Goal: Transaction & Acquisition: Subscribe to service/newsletter

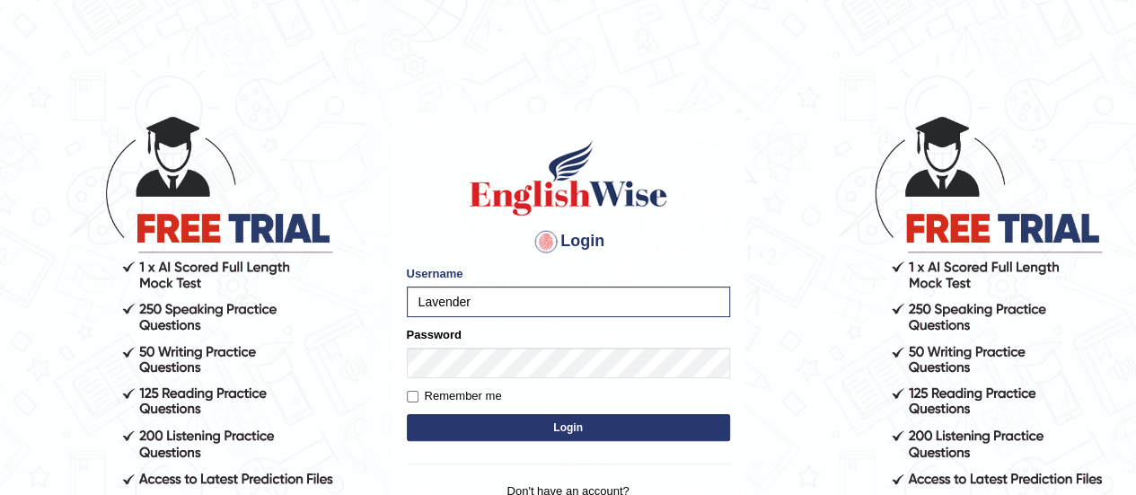
click at [407, 414] on button "Login" at bounding box center [568, 427] width 323 height 27
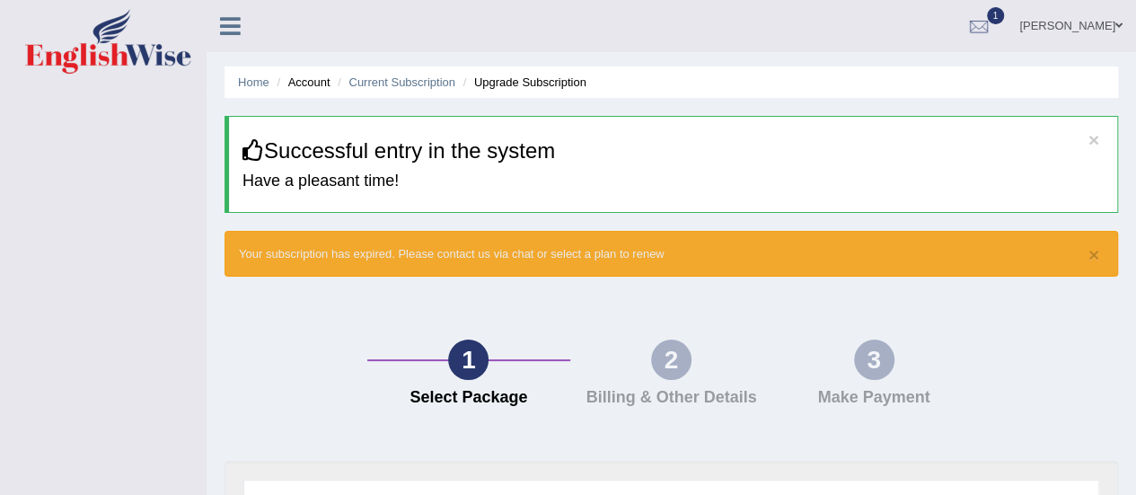
click at [596, 265] on div "× Your subscription has expired. Please contact us via chat or select a plan to…" at bounding box center [670, 254] width 893 height 46
click at [468, 353] on div "1" at bounding box center [468, 359] width 40 height 40
click at [728, 248] on div "× Your subscription has expired. Please contact us via chat or select a plan to…" at bounding box center [670, 254] width 893 height 46
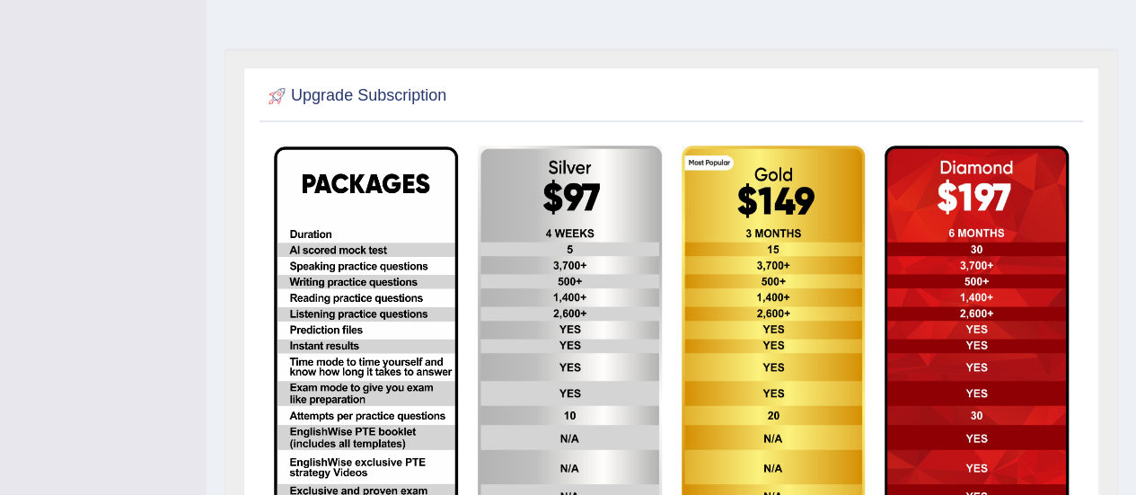
scroll to position [413, 0]
click at [605, 277] on img at bounding box center [570, 352] width 184 height 415
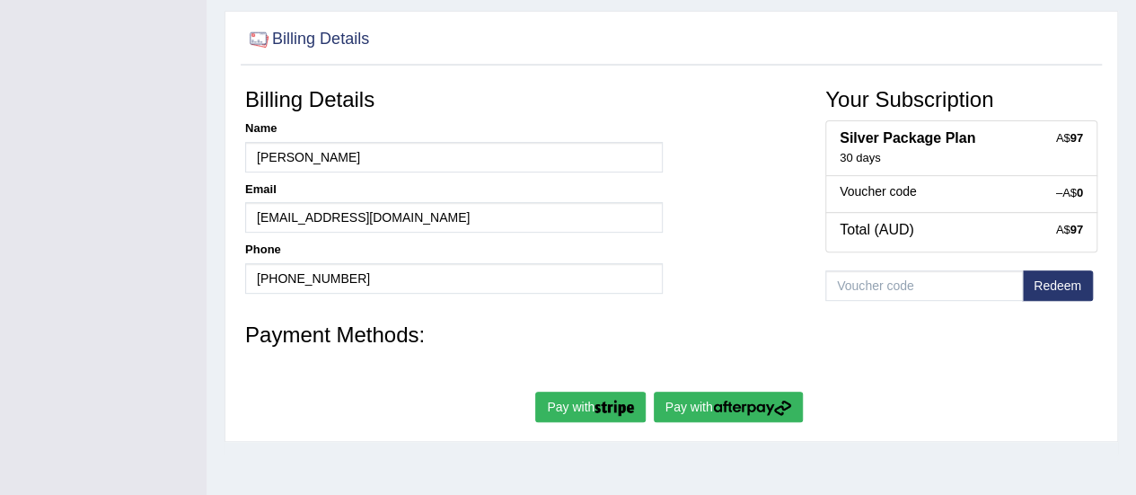
scroll to position [290, 0]
click at [600, 410] on img "submit" at bounding box center [613, 407] width 39 height 16
type input "[PERSON_NAME]"
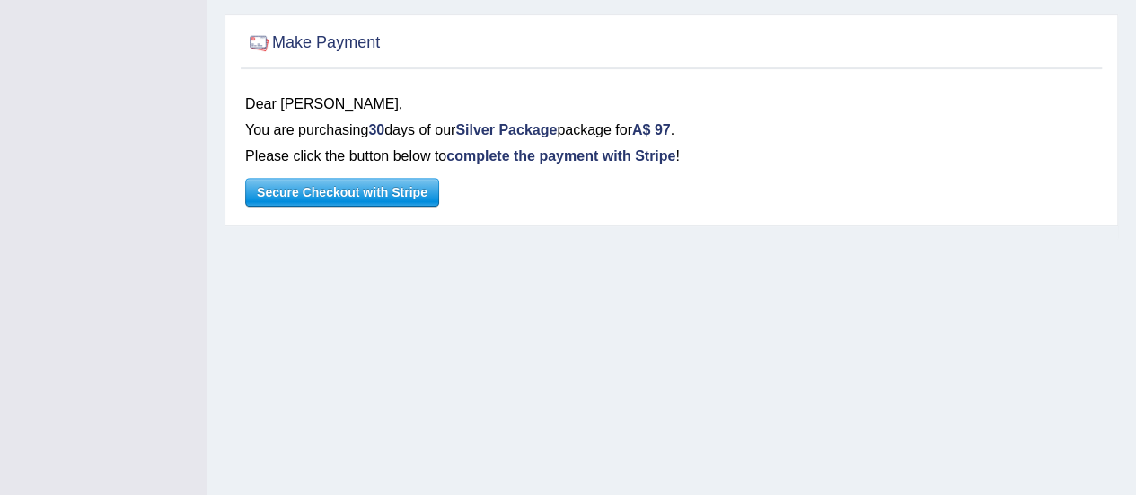
scroll to position [262, 0]
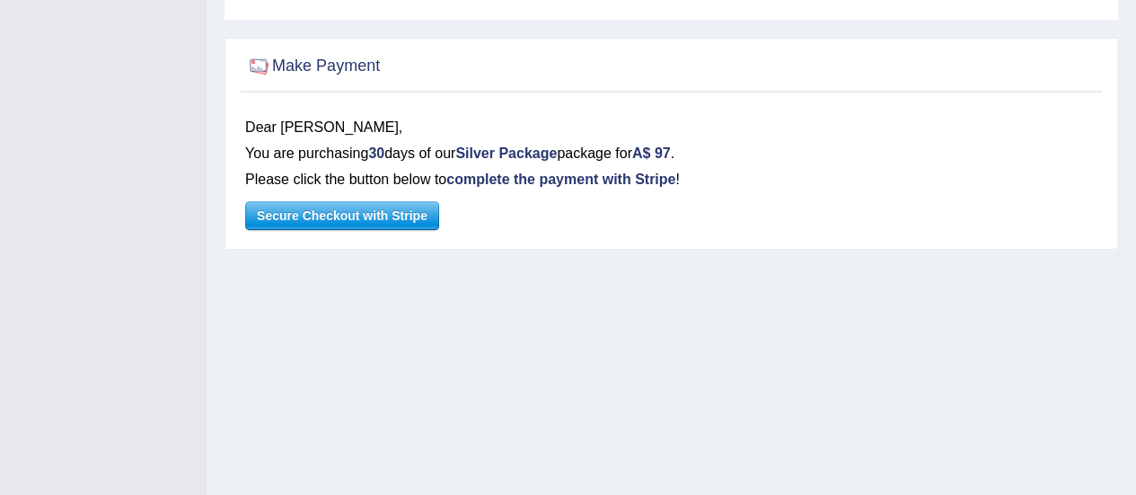
click at [417, 214] on span "Secure Checkout with Stripe" at bounding box center [342, 215] width 192 height 27
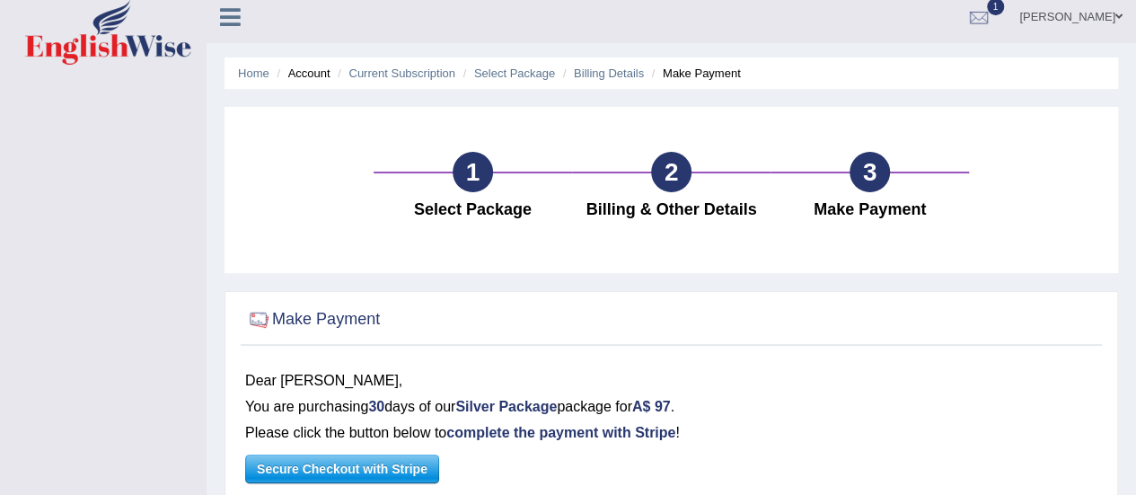
scroll to position [0, 0]
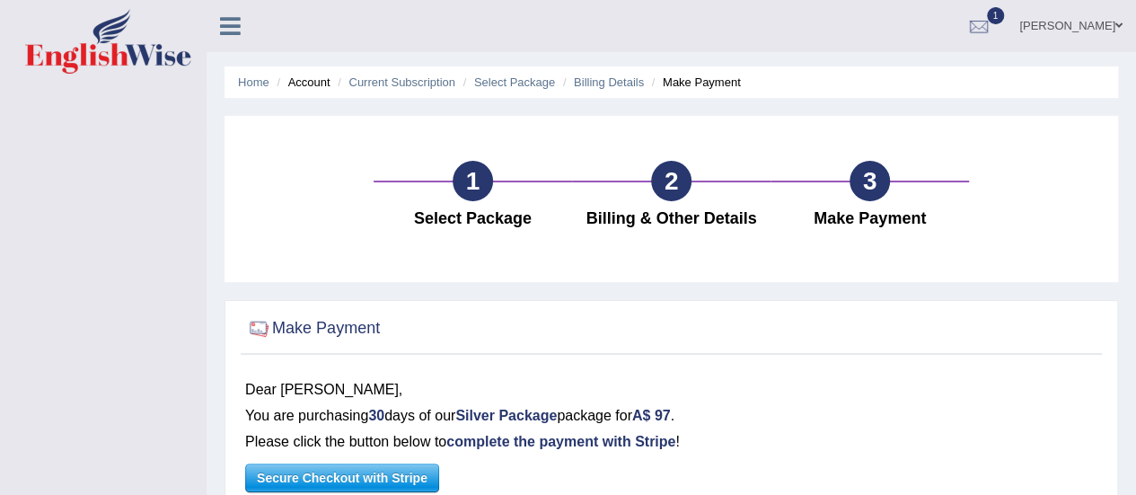
click at [1120, 23] on span at bounding box center [1118, 26] width 7 height 12
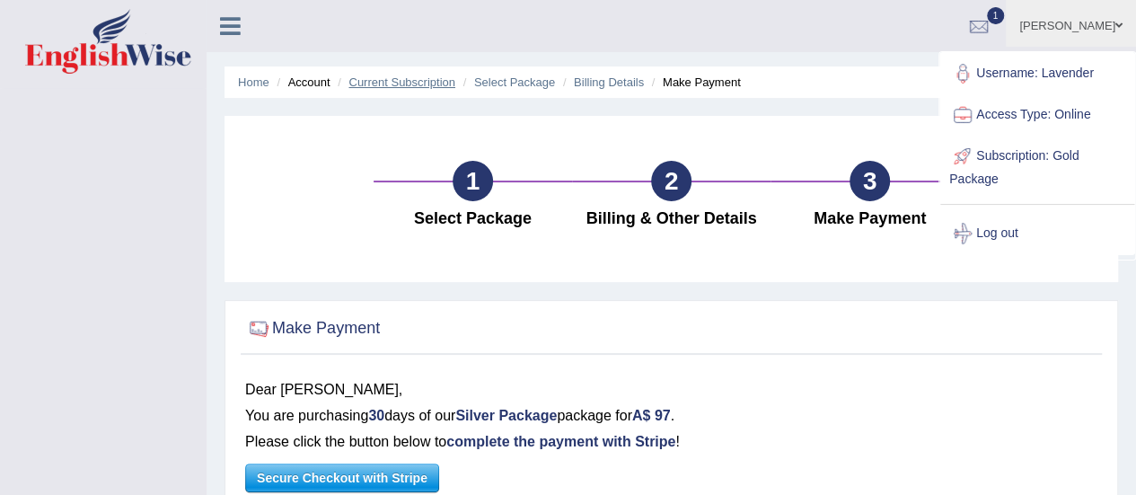
click at [433, 85] on link "Current Subscription" at bounding box center [401, 81] width 107 height 13
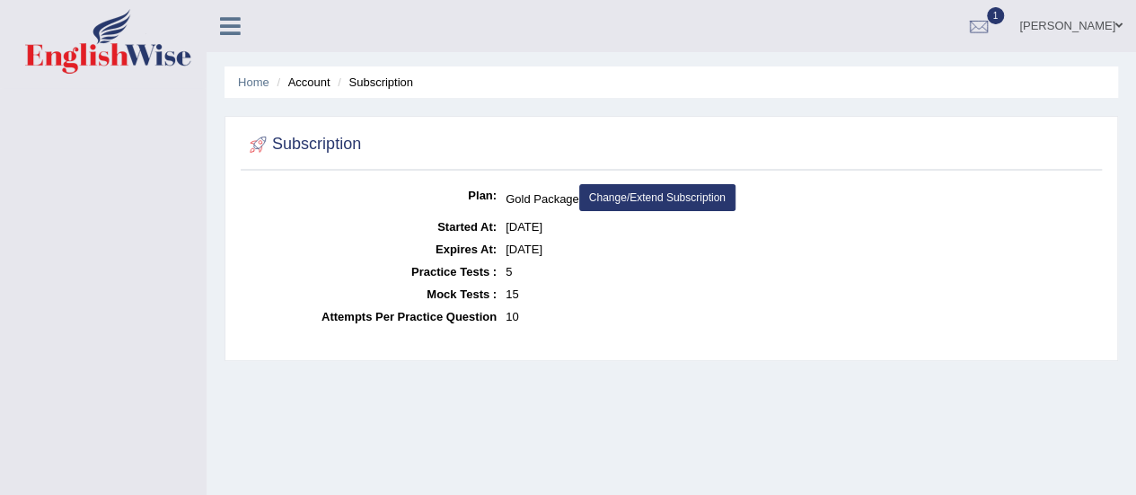
click at [655, 197] on link "Change/Extend Subscription" at bounding box center [657, 197] width 156 height 27
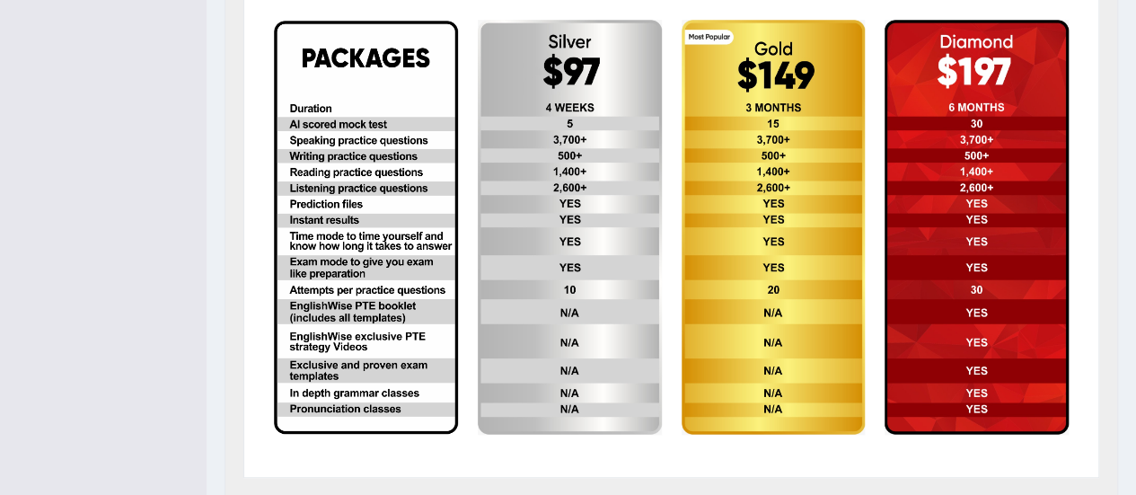
scroll to position [432, 0]
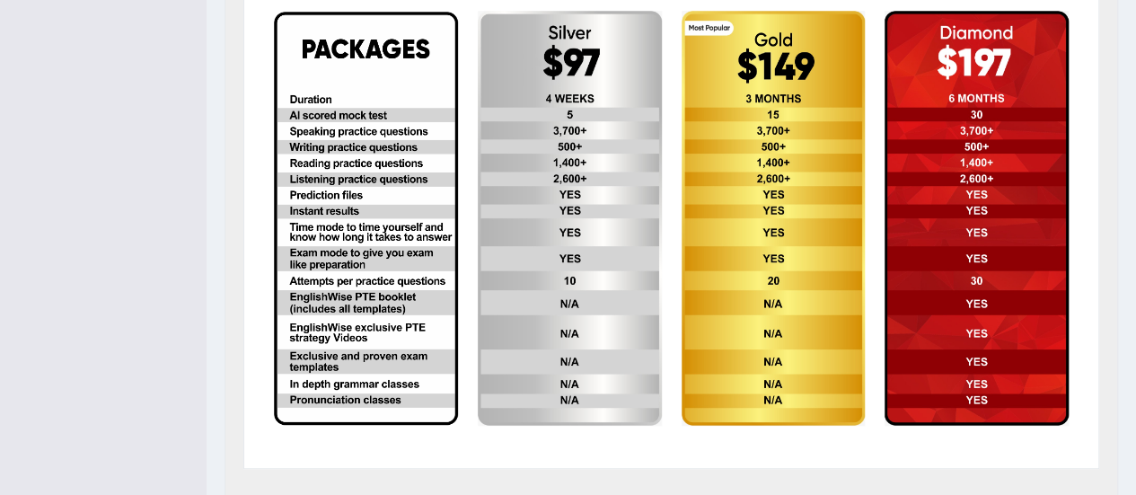
click at [375, 257] on img at bounding box center [366, 218] width 184 height 413
click at [692, 209] on img at bounding box center [773, 218] width 184 height 415
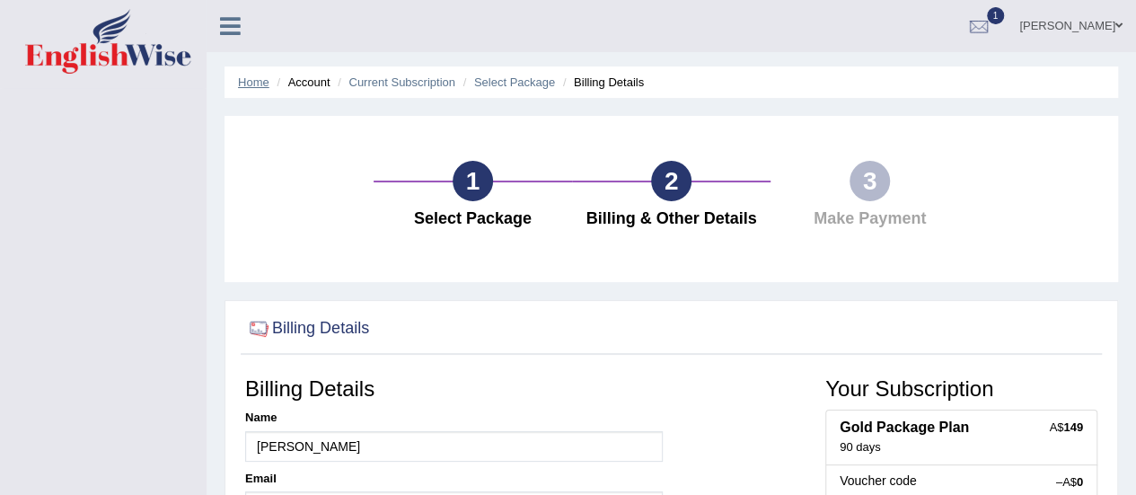
click at [251, 83] on link "Home" at bounding box center [253, 81] width 31 height 13
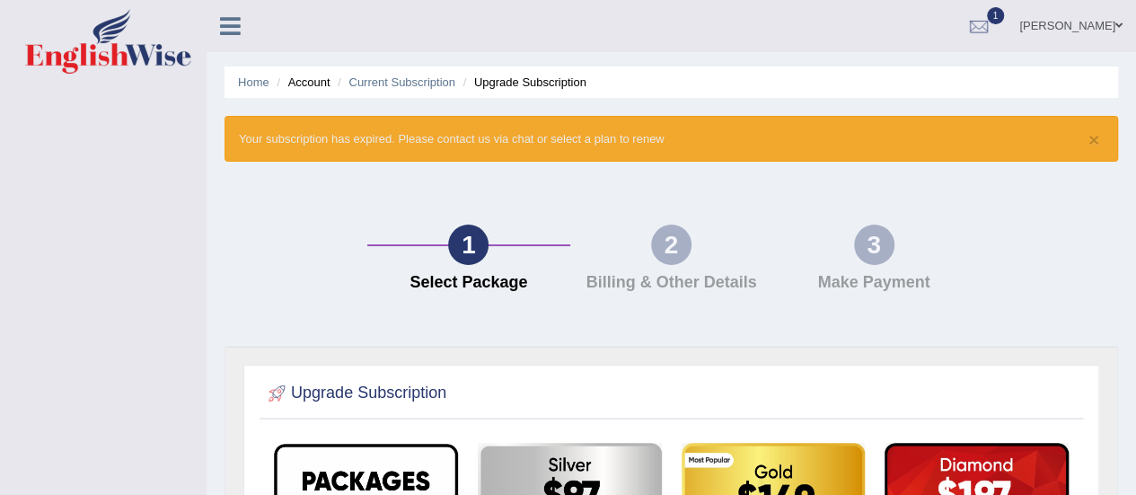
click at [530, 85] on li "Upgrade Subscription" at bounding box center [522, 82] width 127 height 17
click at [421, 77] on link "Current Subscription" at bounding box center [401, 81] width 107 height 13
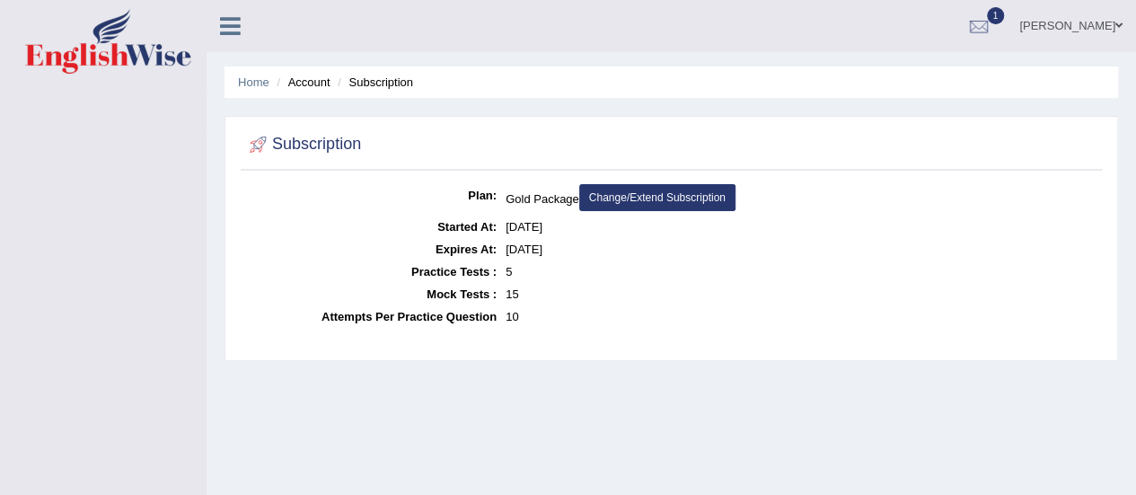
click at [600, 201] on link "Change/Extend Subscription" at bounding box center [657, 197] width 156 height 27
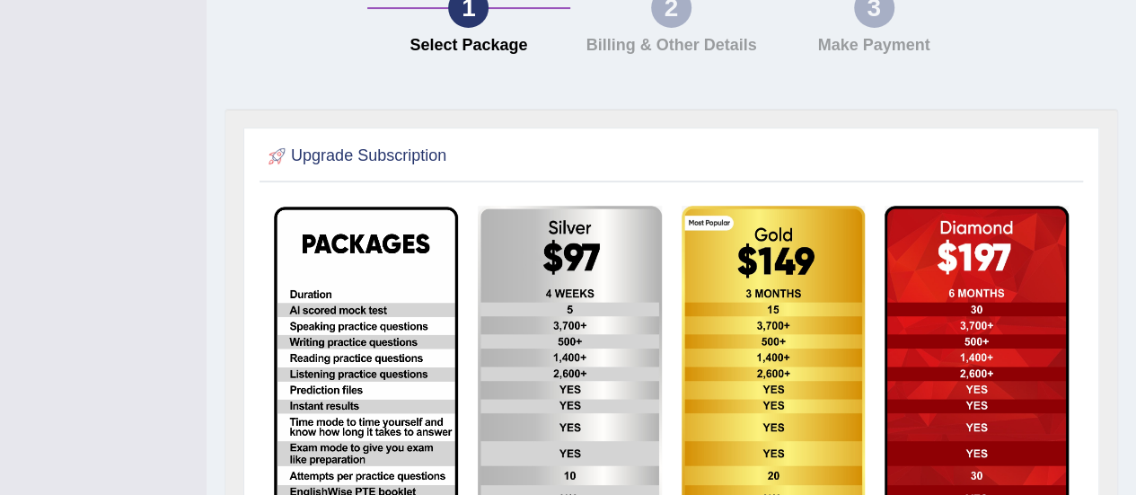
scroll to position [238, 0]
click at [545, 296] on img at bounding box center [570, 412] width 184 height 415
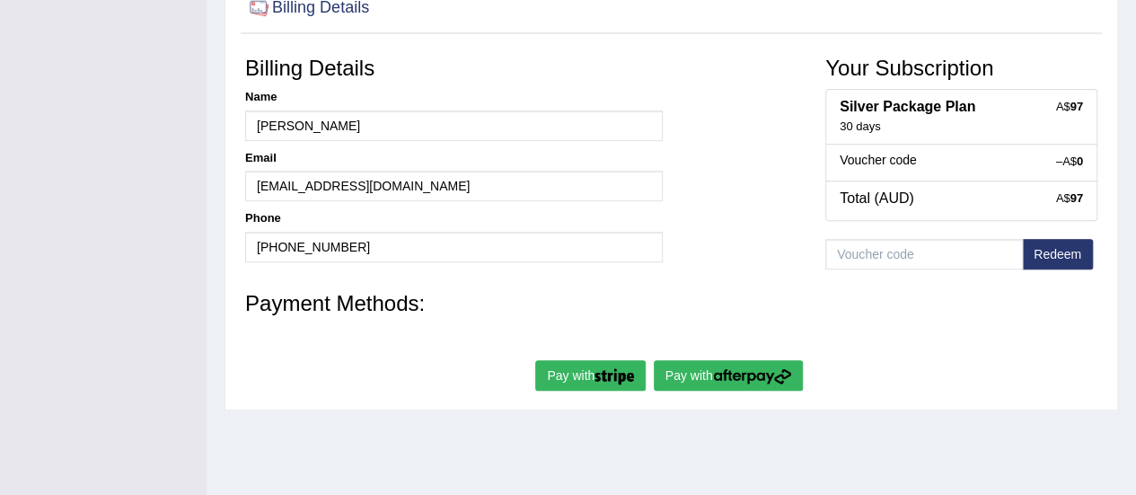
scroll to position [321, 0]
click at [704, 383] on button "Pay with" at bounding box center [728, 374] width 149 height 31
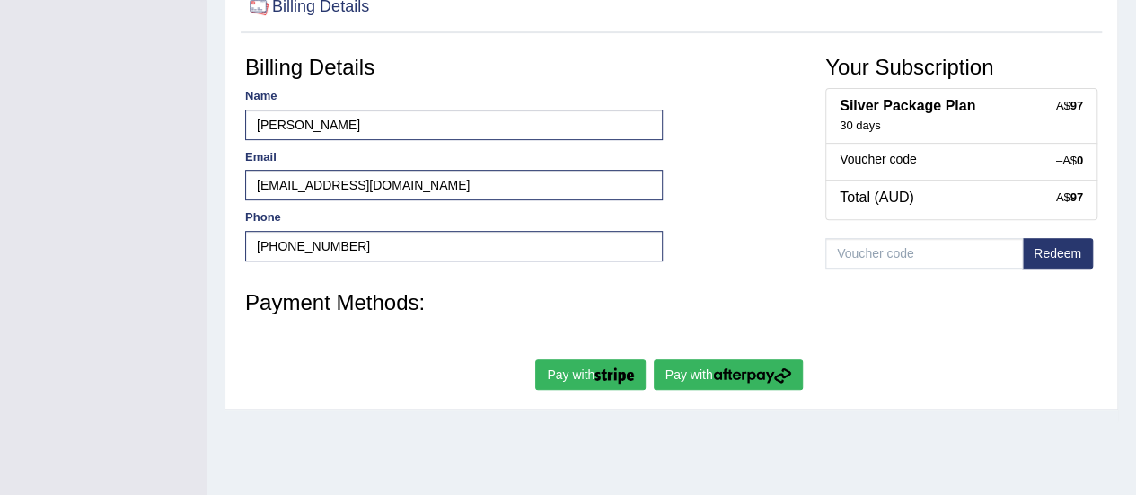
click at [599, 359] on button "Pay with" at bounding box center [590, 374] width 110 height 31
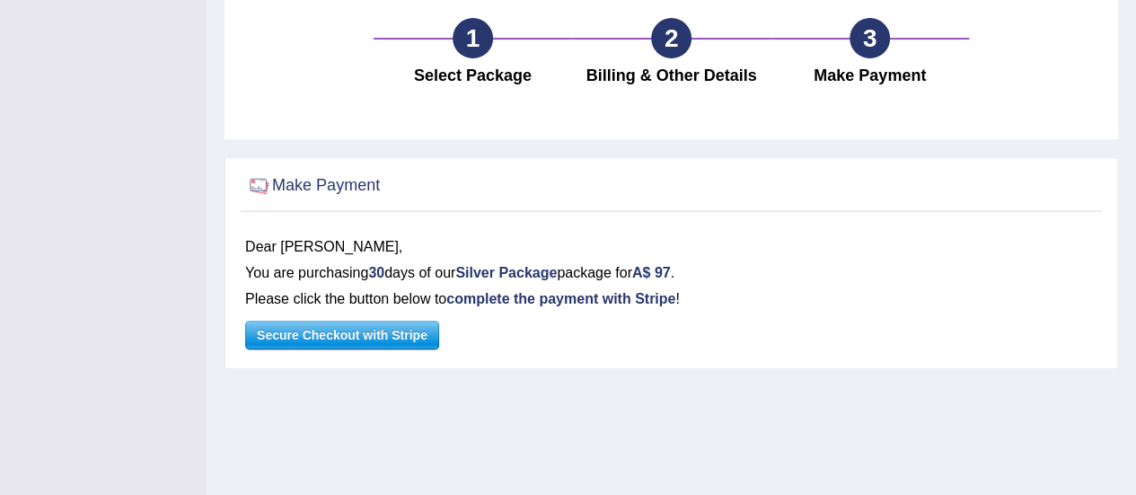
scroll to position [146, 0]
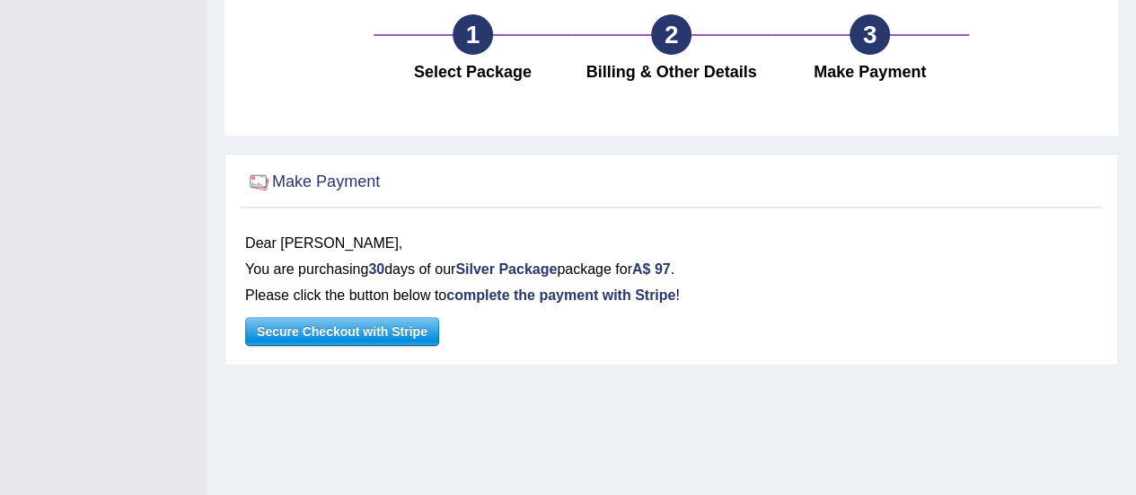
click at [373, 340] on span "Secure Checkout with Stripe" at bounding box center [342, 331] width 192 height 27
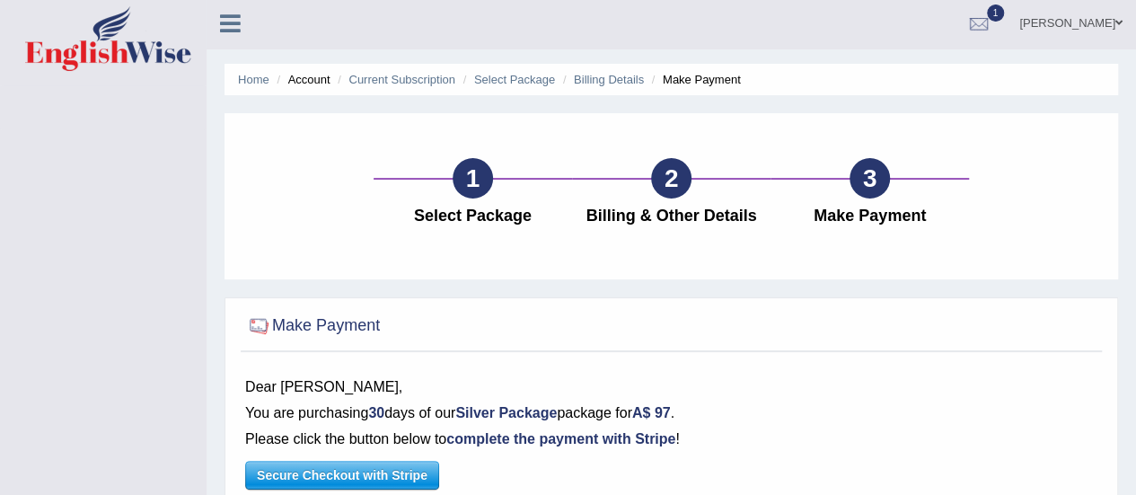
scroll to position [0, 0]
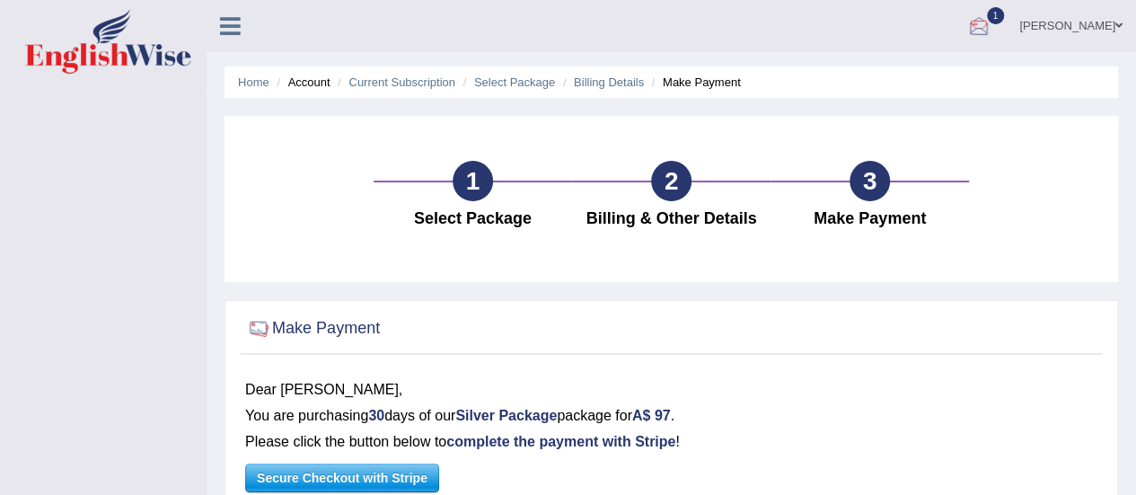
click at [992, 25] on div at bounding box center [978, 26] width 27 height 27
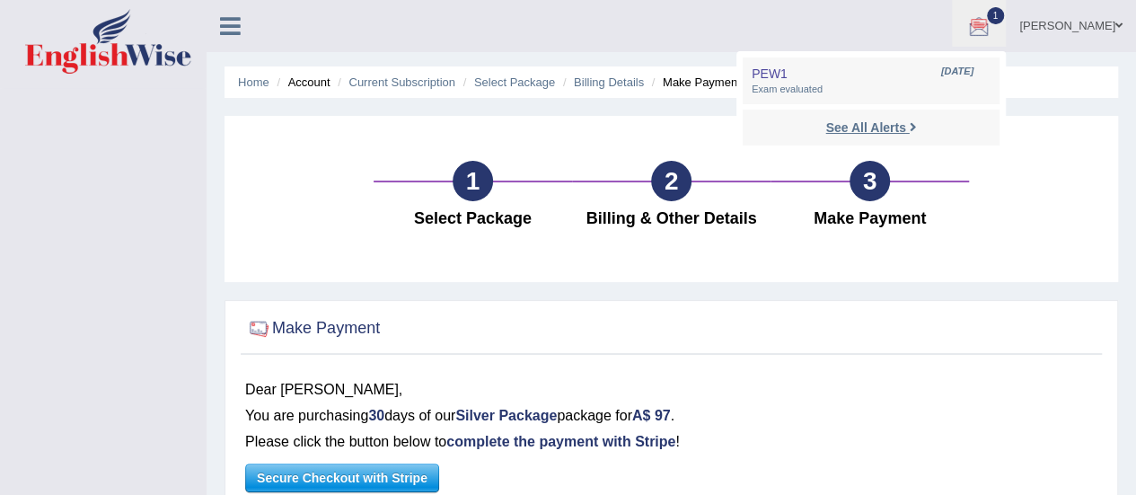
click at [905, 130] on strong "See All Alerts" at bounding box center [865, 127] width 80 height 14
click at [957, 130] on div "1 Select Package 2 Billing & Other Details 3 Make Payment" at bounding box center [670, 199] width 893 height 166
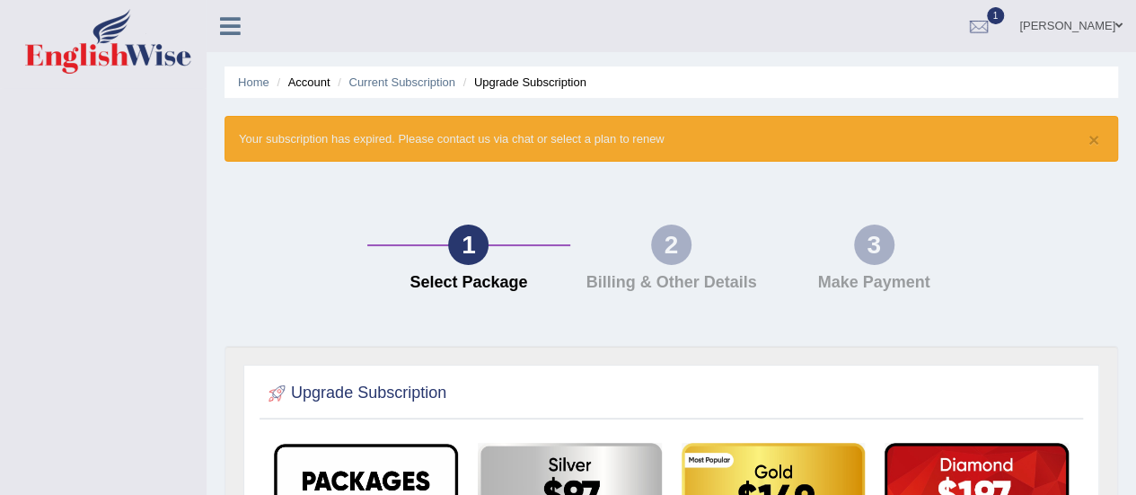
drag, startPoint x: 0, startPoint y: 0, endPoint x: 1031, endPoint y: 144, distance: 1040.5
click at [1031, 144] on div "× Your subscription has expired. Please contact us via chat or select a plan to…" at bounding box center [670, 139] width 893 height 46
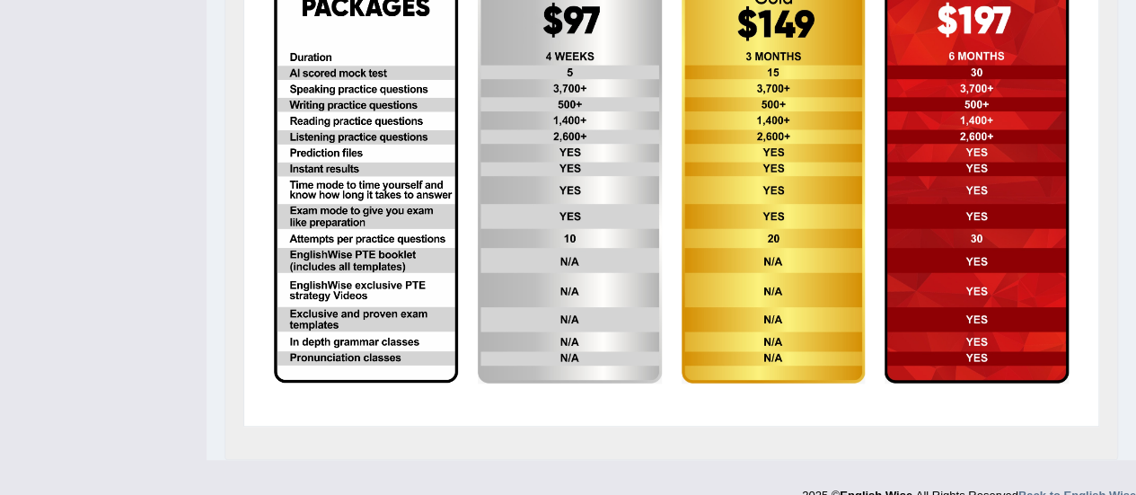
scroll to position [499, 0]
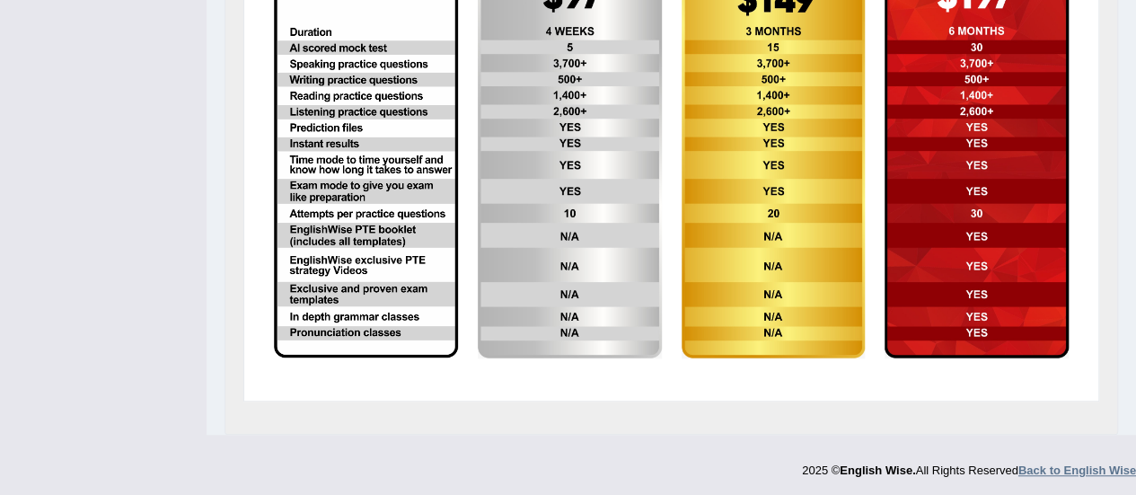
click at [1064, 463] on strong "Back to English Wise" at bounding box center [1077, 469] width 118 height 13
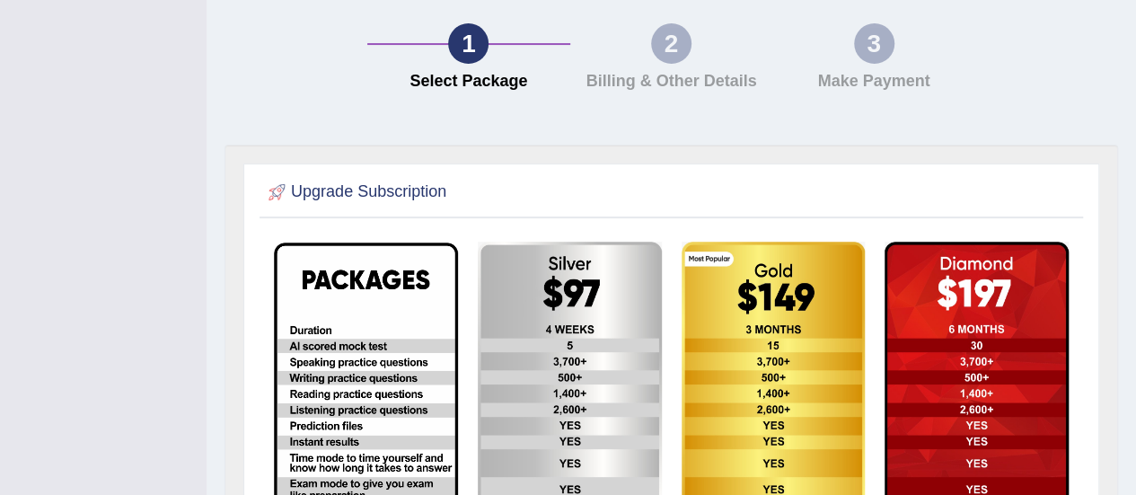
scroll to position [205, 0]
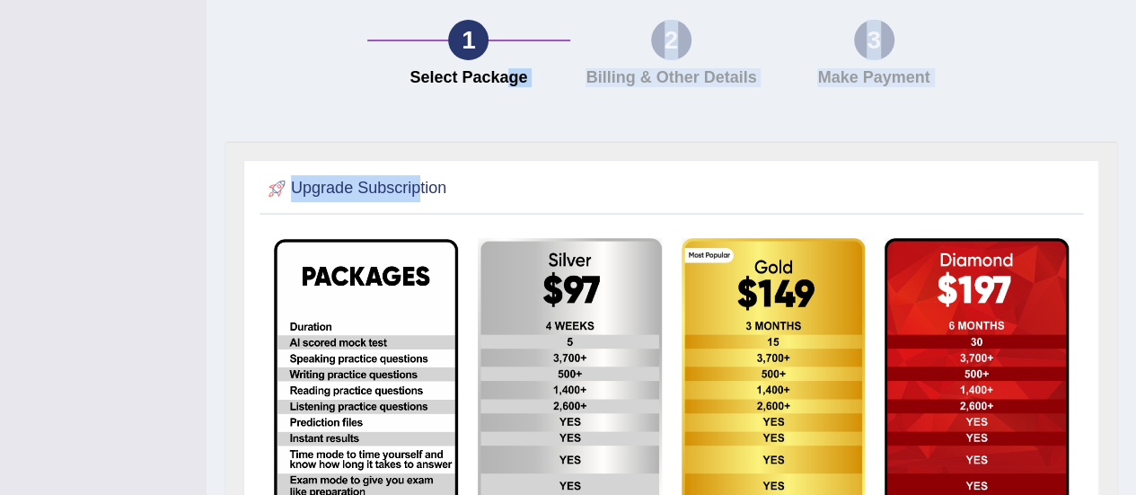
drag, startPoint x: 416, startPoint y: 193, endPoint x: 524, endPoint y: 75, distance: 160.1
click at [524, 75] on div "Home Account Current Subscription Upgrade Subscription × Your subscription has …" at bounding box center [670, 262] width 929 height 934
click at [589, 127] on div "1 Select Package 2 Billing & Other Details 3 Make Payment" at bounding box center [670, 58] width 911 height 166
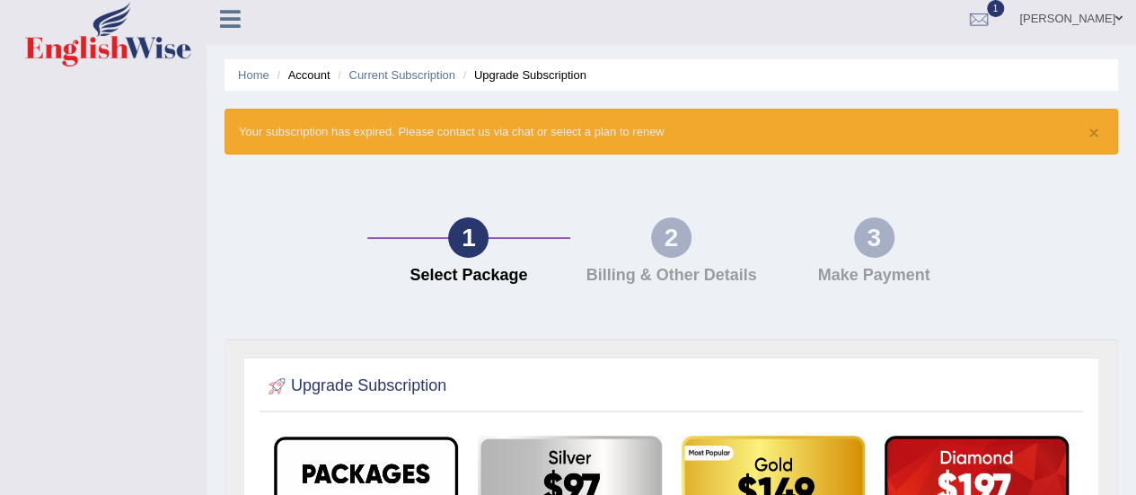
scroll to position [0, 0]
